Goal: Task Accomplishment & Management: Manage account settings

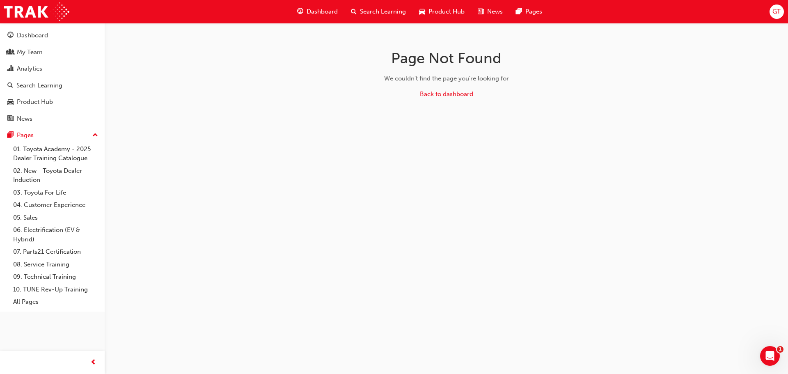
click at [392, 11] on span "Search Learning" at bounding box center [383, 11] width 46 height 9
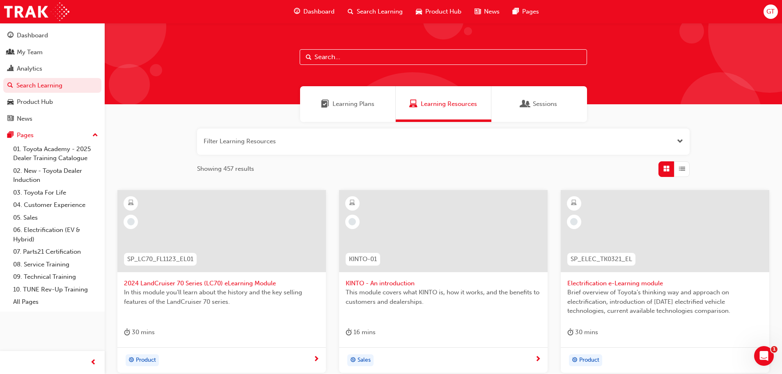
click at [327, 60] on input "text" at bounding box center [443, 57] width 287 height 16
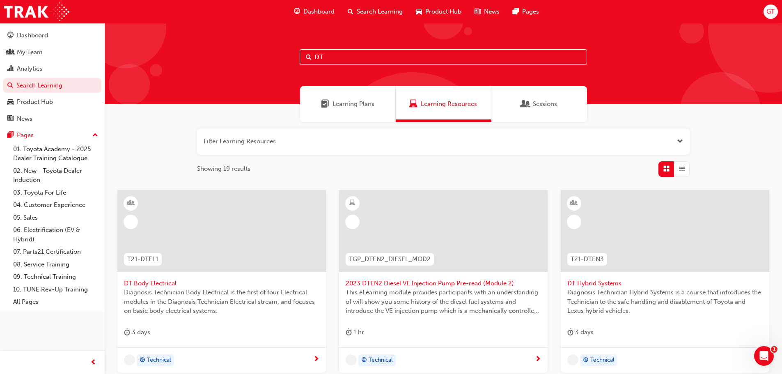
type input "DT"
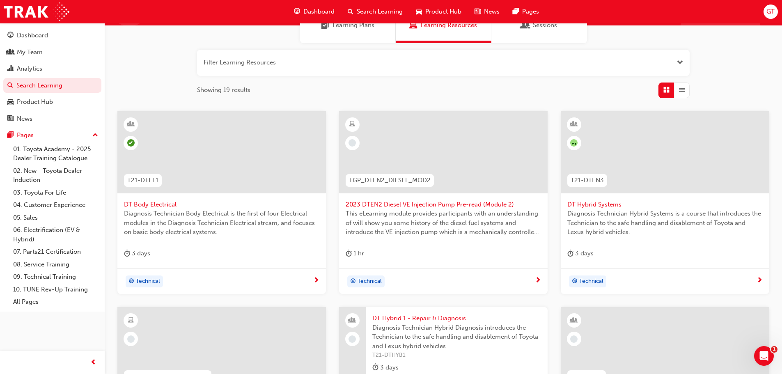
scroll to position [246, 0]
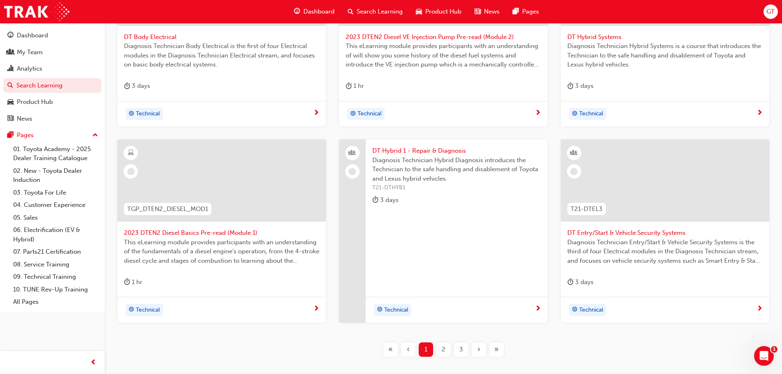
click at [438, 350] on div "2" at bounding box center [443, 349] width 14 height 14
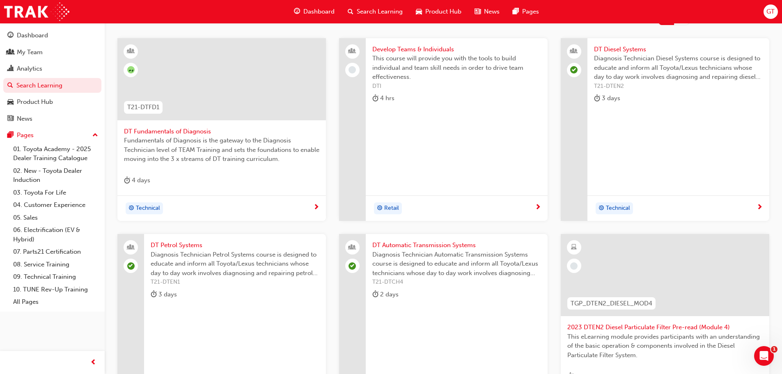
scroll to position [41, 0]
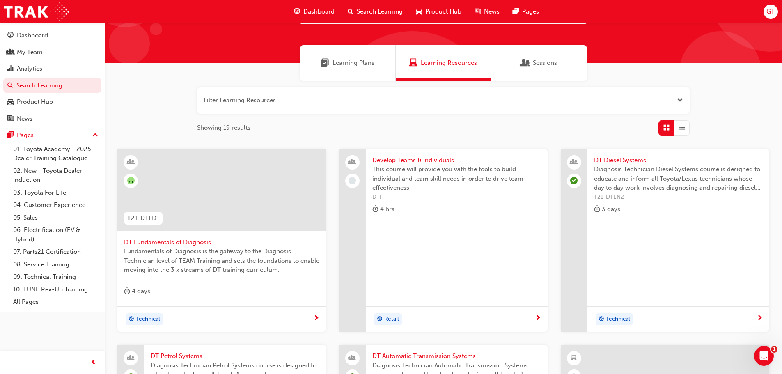
click at [620, 161] on span "DT Diesel Systems" at bounding box center [678, 160] width 169 height 9
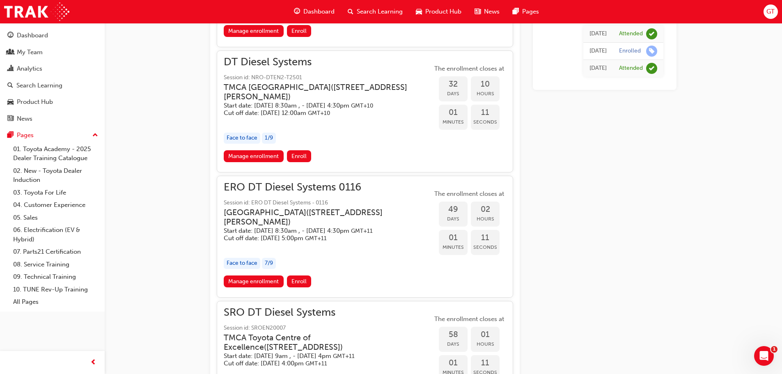
scroll to position [821, 0]
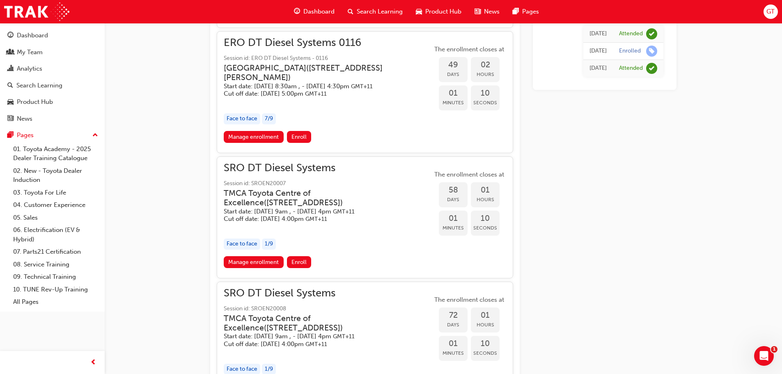
click at [288, 173] on span "SRO DT Diesel Systems" at bounding box center [328, 167] width 209 height 9
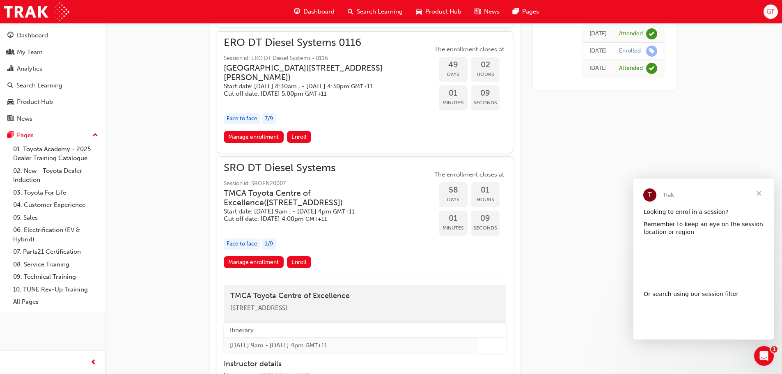
scroll to position [0, 0]
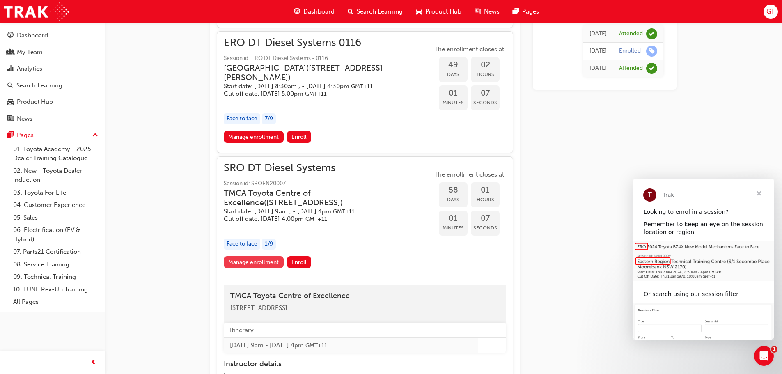
click at [275, 268] on link "Manage enrollment" at bounding box center [254, 262] width 60 height 12
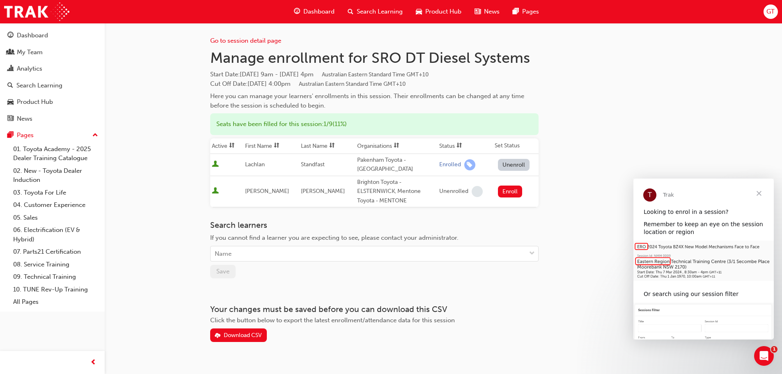
click at [760, 193] on span "Close" at bounding box center [759, 194] width 30 height 30
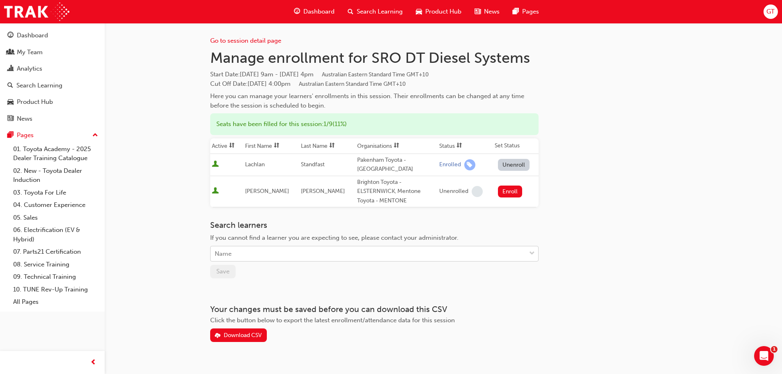
click at [265, 255] on div "Name" at bounding box center [368, 254] width 315 height 14
type input "[PERSON_NAME]"
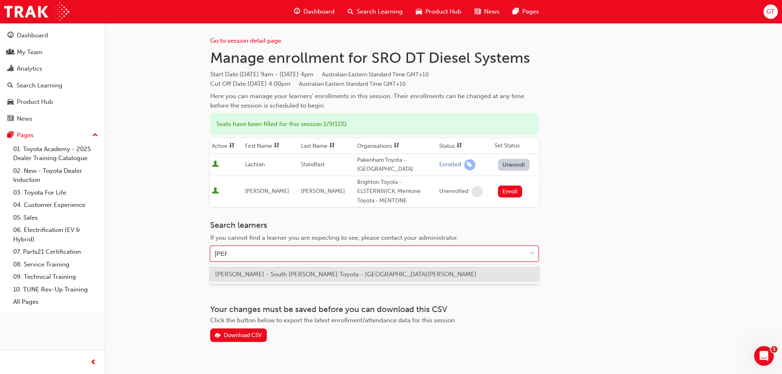
click at [274, 274] on span "[PERSON_NAME] - South [PERSON_NAME] Toyota - [GEOGRAPHIC_DATA][PERSON_NAME]" at bounding box center [346, 274] width 262 height 7
